Goal: Check status: Check status

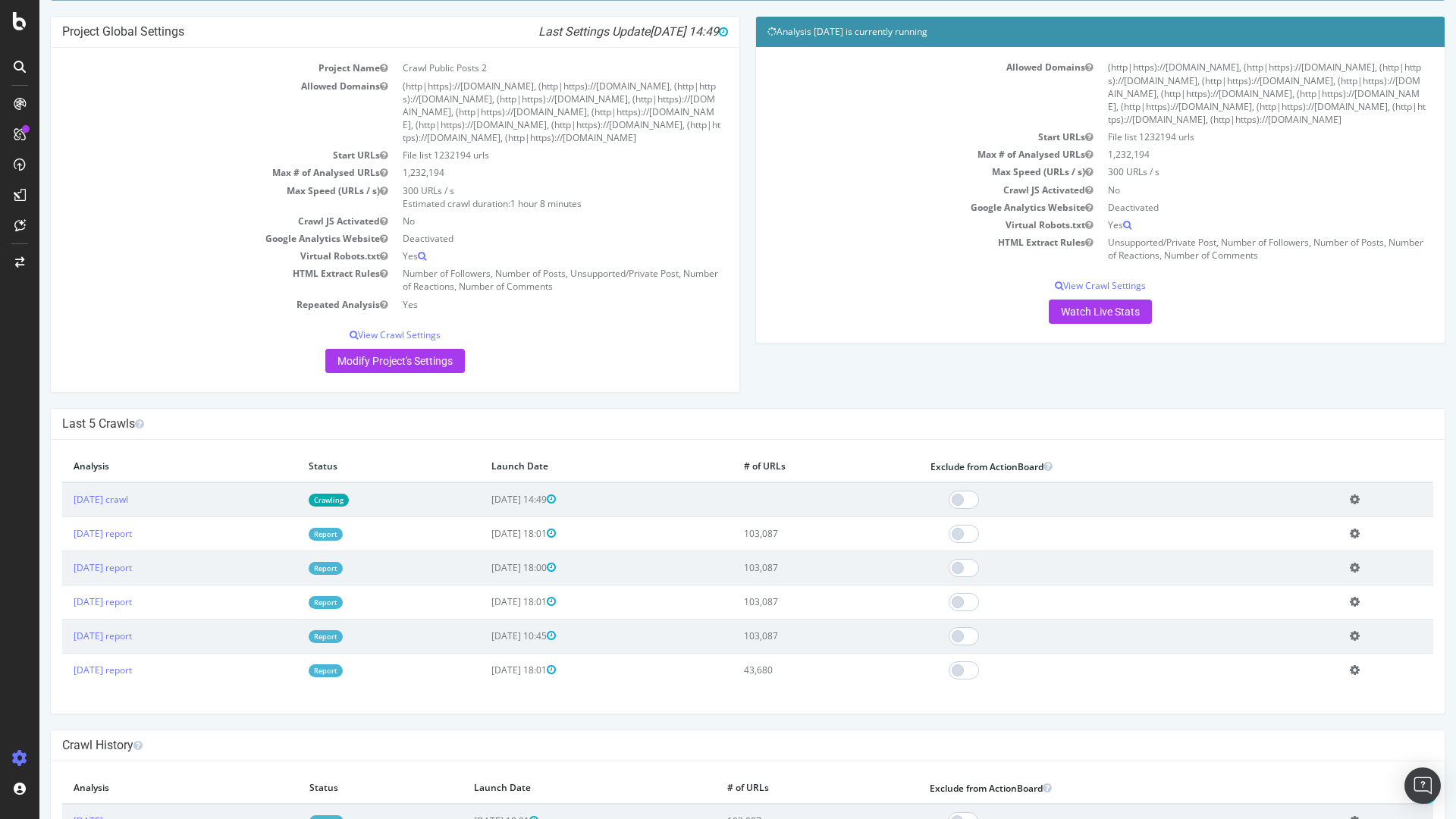
scroll to position [169, 0]
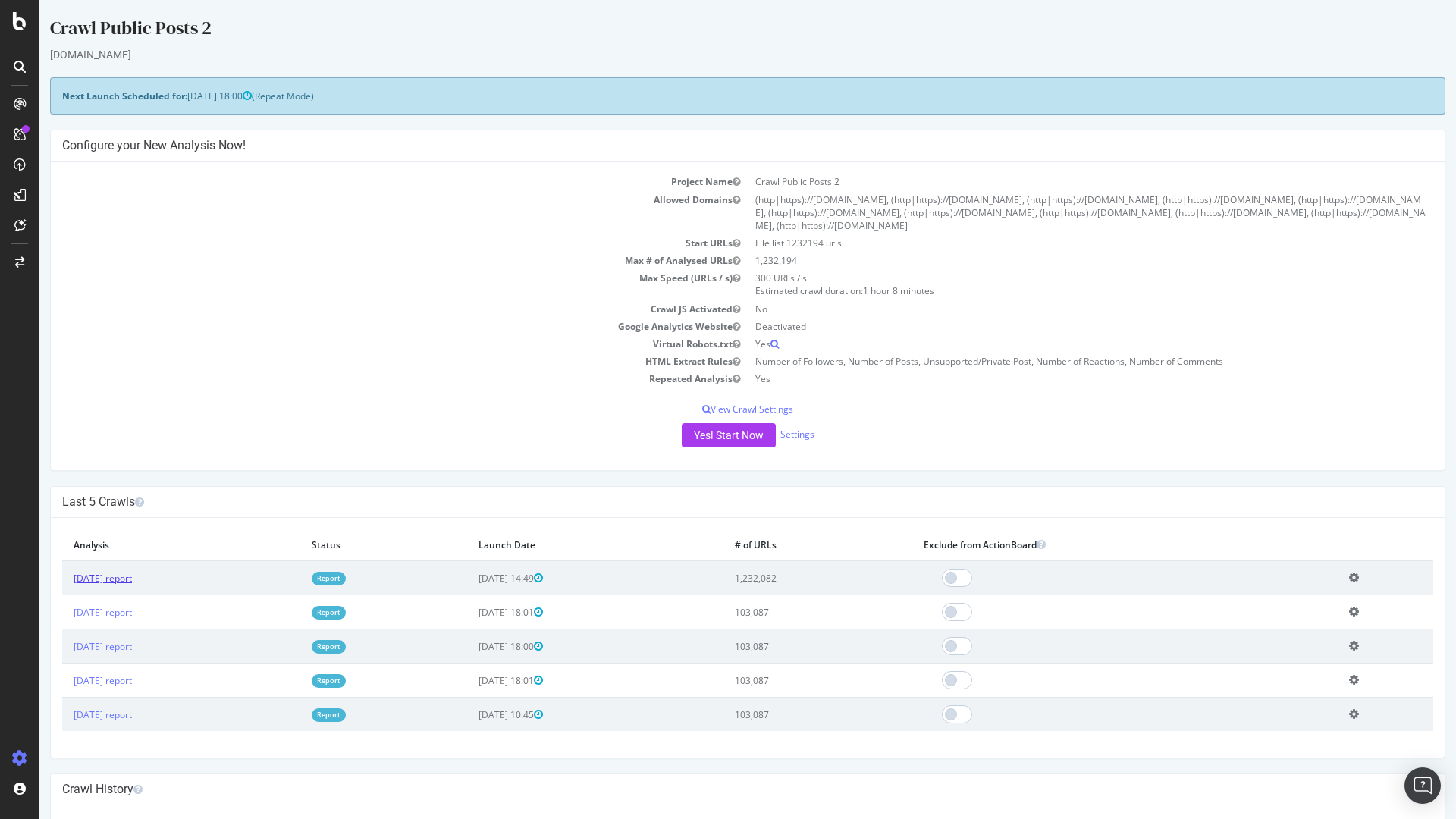
click at [132, 577] on link "2025 Aug. 14th report" at bounding box center [103, 578] width 58 height 13
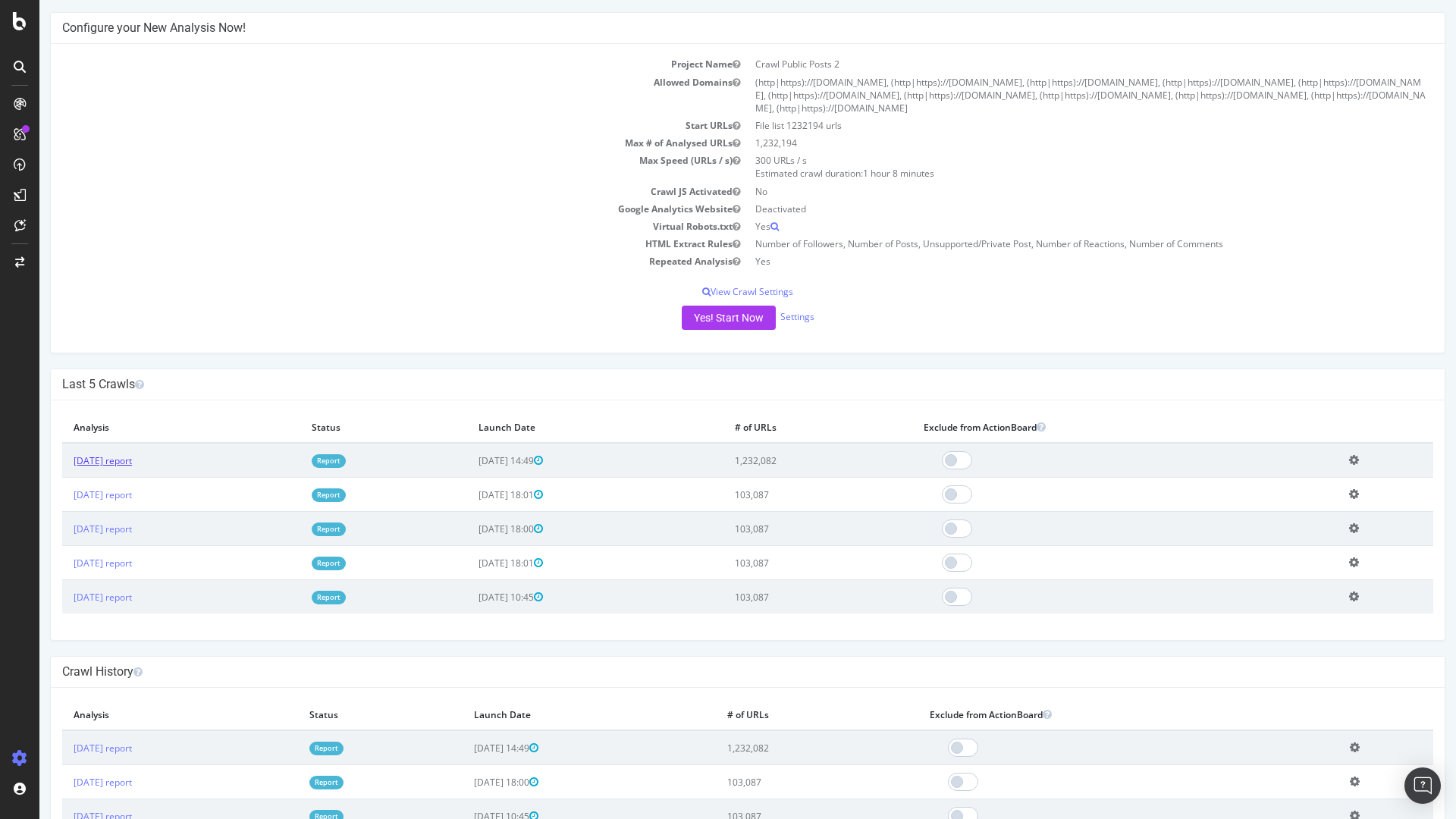
click at [113, 464] on link "2025 Aug. 14th report" at bounding box center [103, 461] width 58 height 13
